Goal: Task Accomplishment & Management: Complete application form

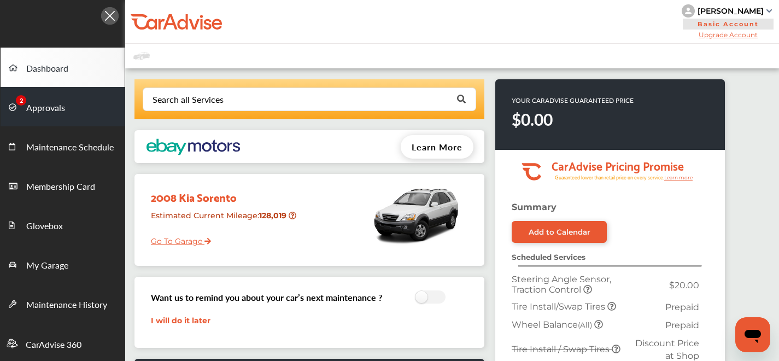
click at [72, 110] on link "Approvals" at bounding box center [63, 106] width 124 height 39
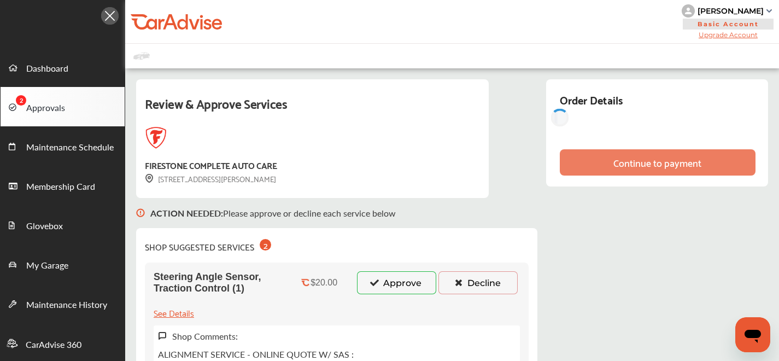
click at [418, 280] on button "Approve" at bounding box center [396, 282] width 79 height 23
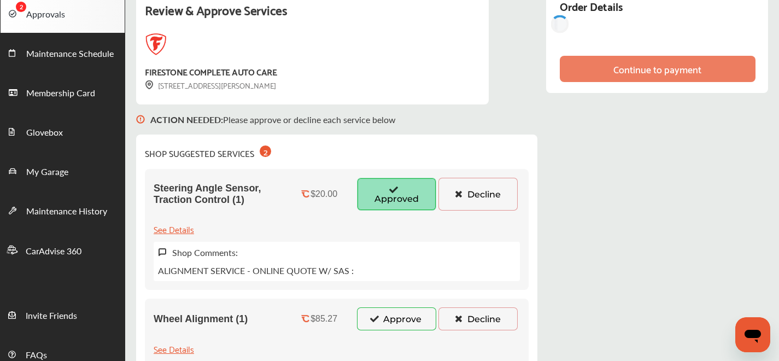
scroll to position [108, 0]
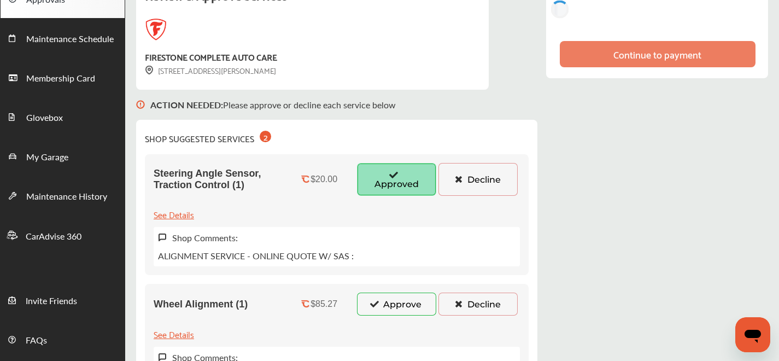
click at [406, 292] on button "Approve" at bounding box center [396, 303] width 79 height 23
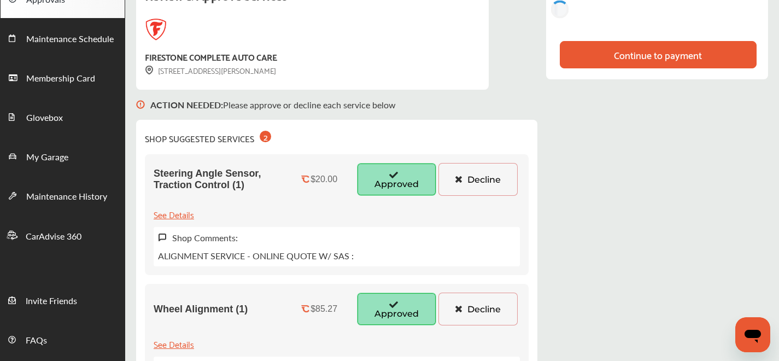
click at [402, 302] on button "Approved" at bounding box center [396, 308] width 79 height 33
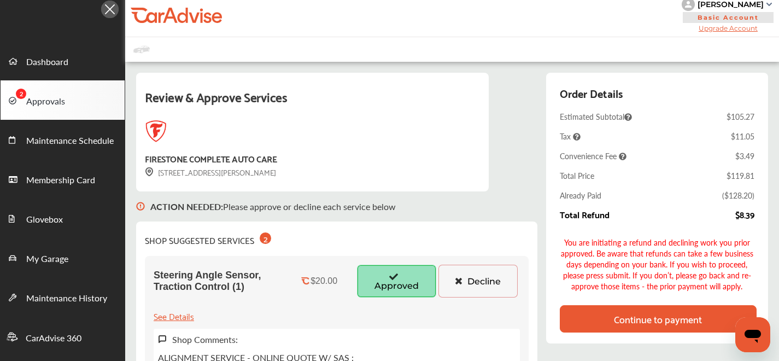
scroll to position [19, 0]
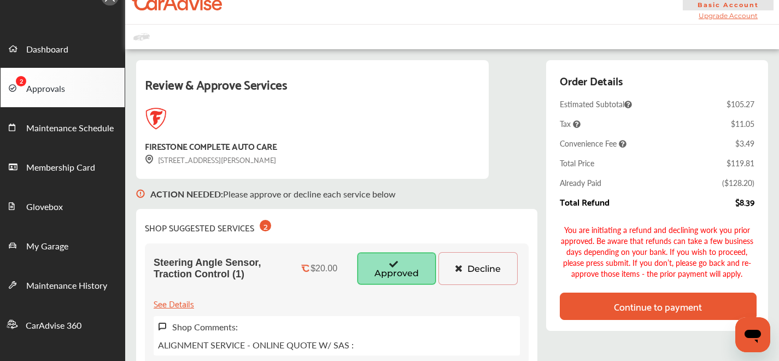
click at [600, 309] on div "Continue to payment" at bounding box center [658, 305] width 197 height 27
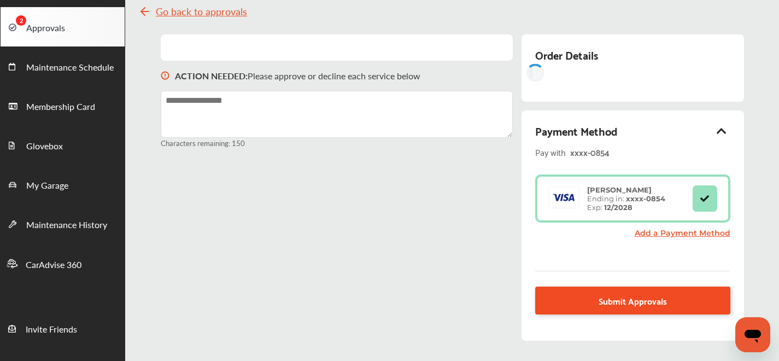
scroll to position [97, 0]
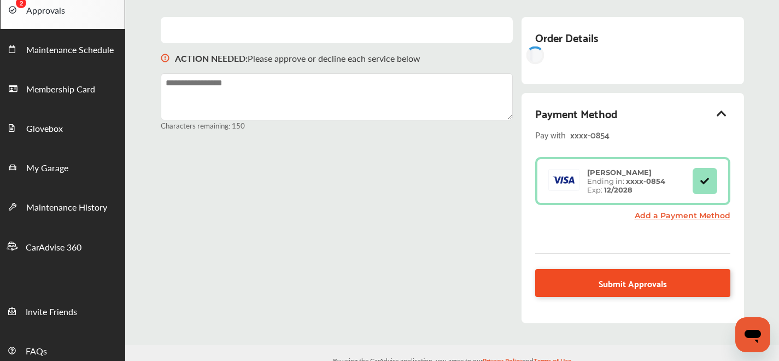
click at [604, 285] on span "Submit Approvals" at bounding box center [633, 283] width 68 height 15
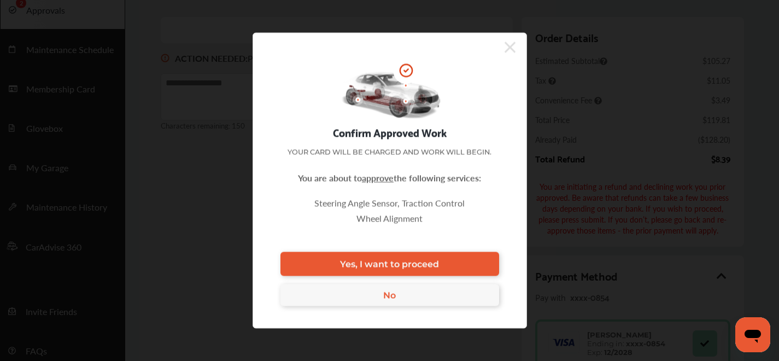
click at [374, 262] on span "Yes, I want to proceed" at bounding box center [389, 264] width 99 height 10
